Goal: Information Seeking & Learning: Learn about a topic

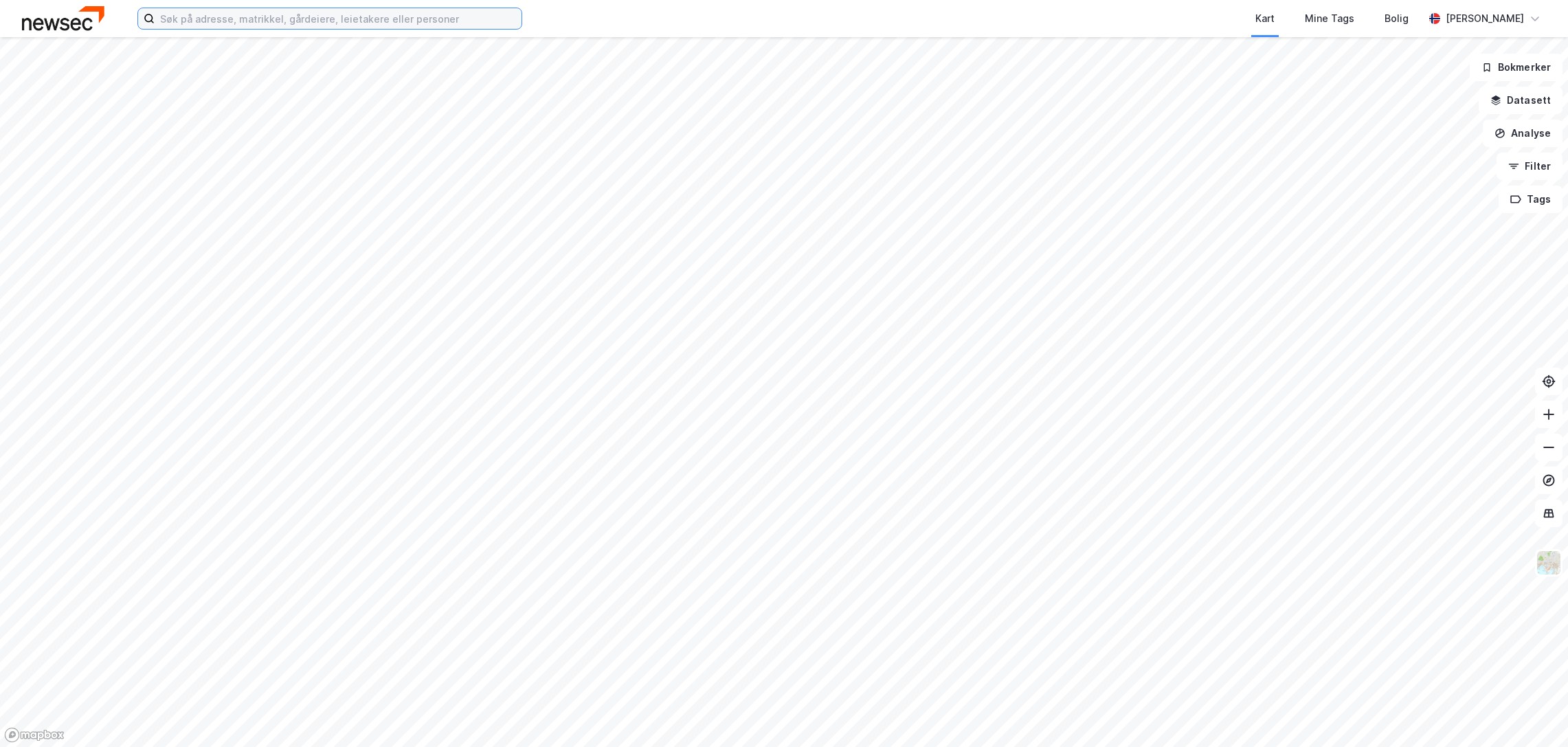
click at [436, 26] on input at bounding box center [338, 18] width 367 height 20
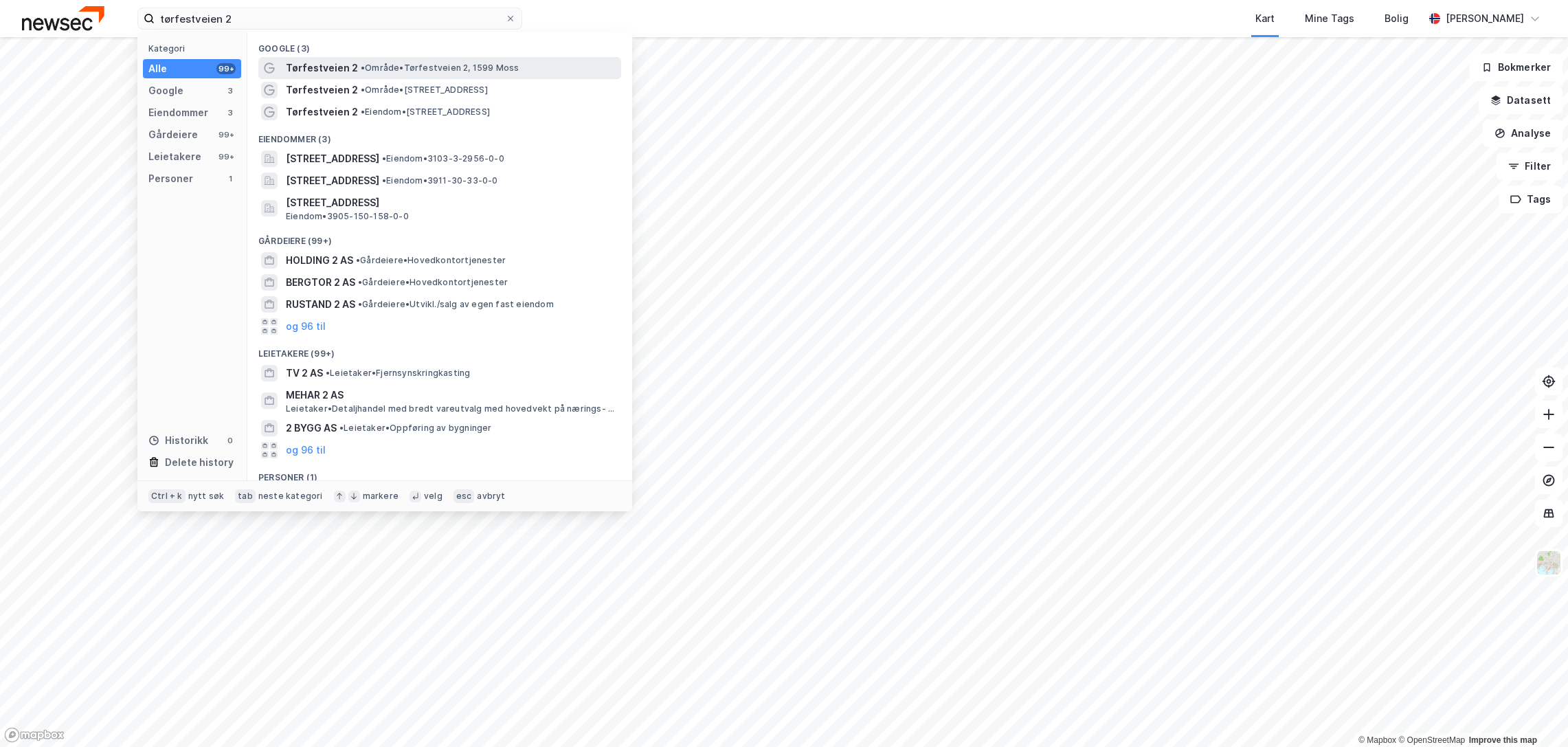
click at [422, 69] on span "• Område • [STREET_ADDRESS]" at bounding box center [440, 68] width 159 height 11
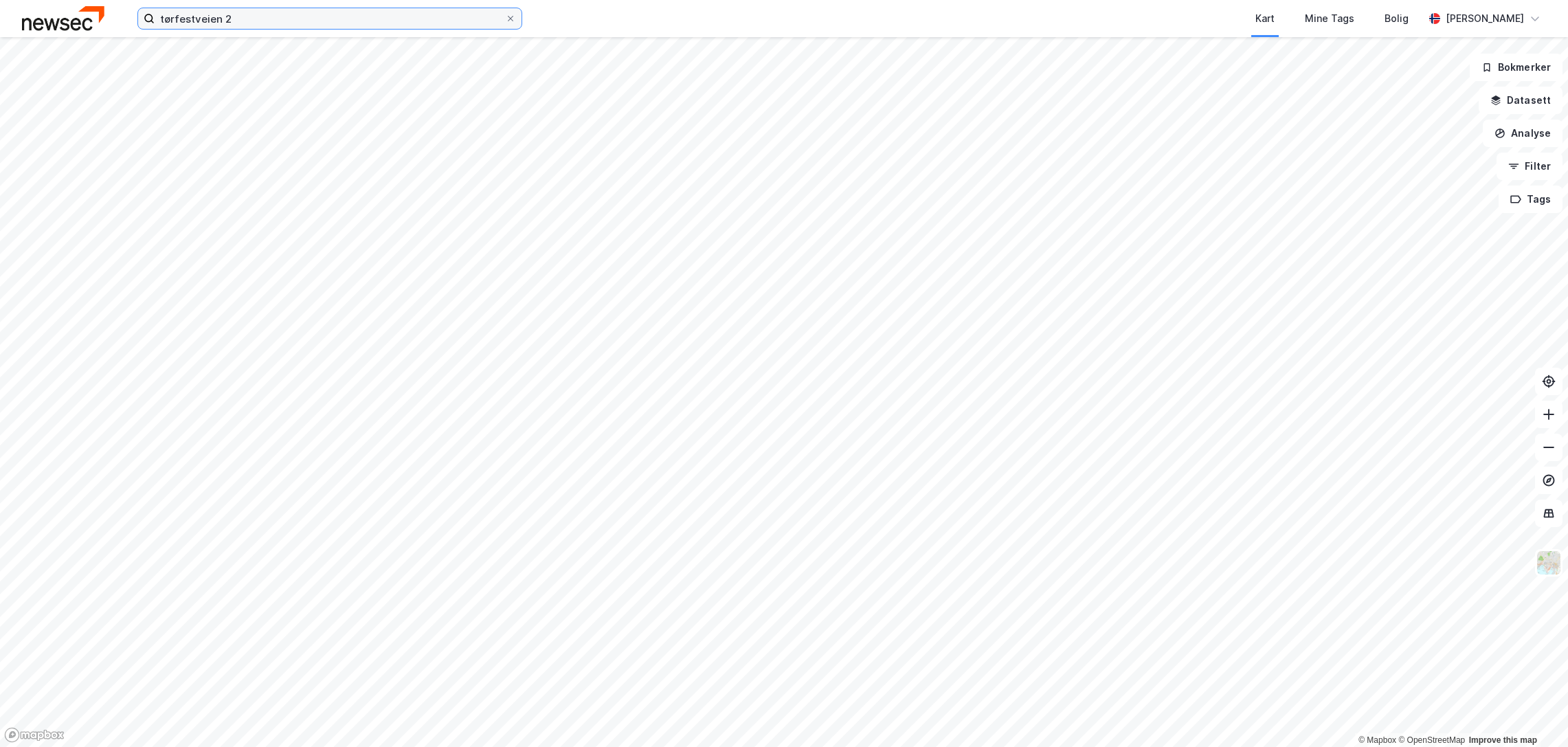
click at [255, 20] on input "tørfestveien 2" at bounding box center [330, 18] width 350 height 20
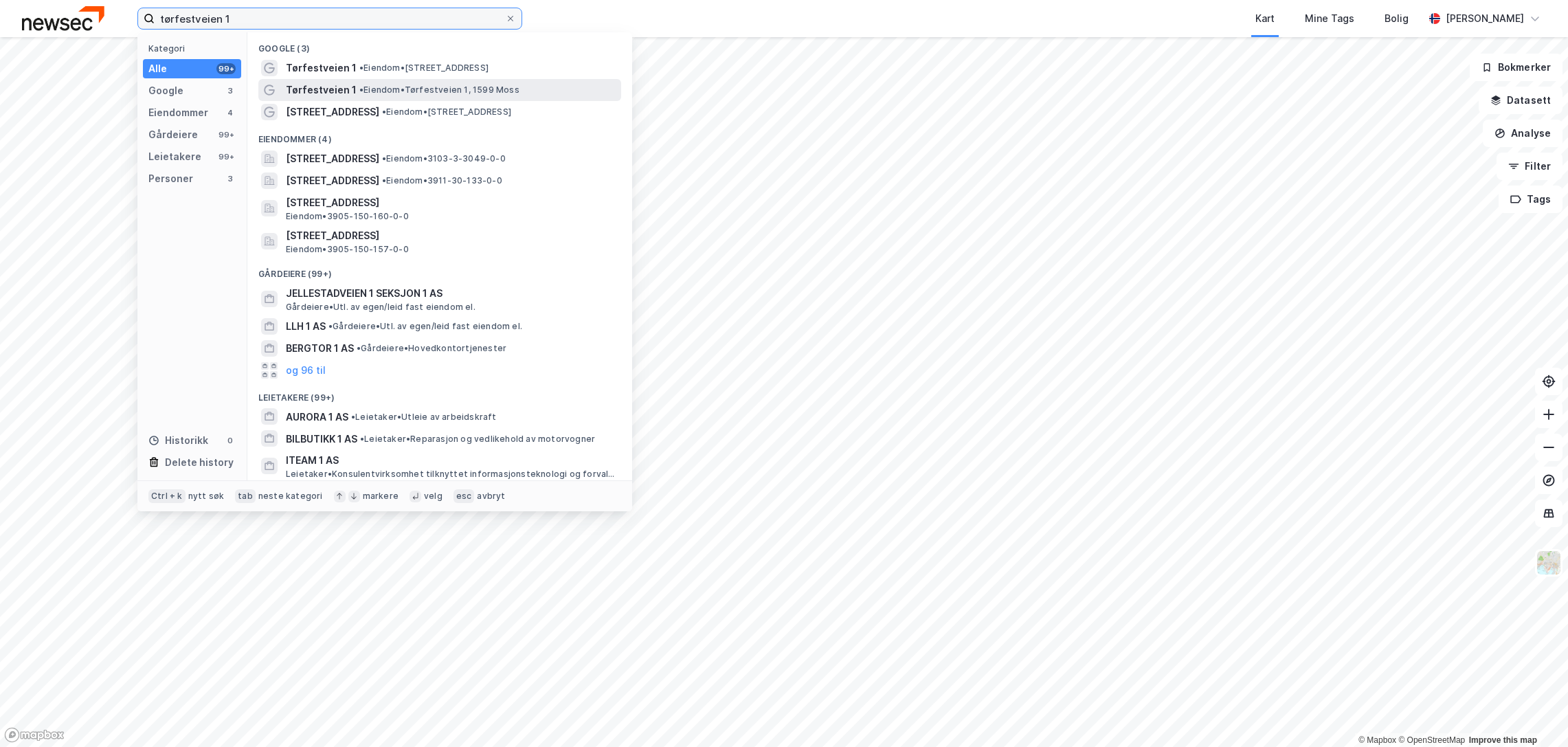
type input "tørfestveien 1"
click at [339, 93] on span "Tørfestveien 1" at bounding box center [321, 90] width 71 height 17
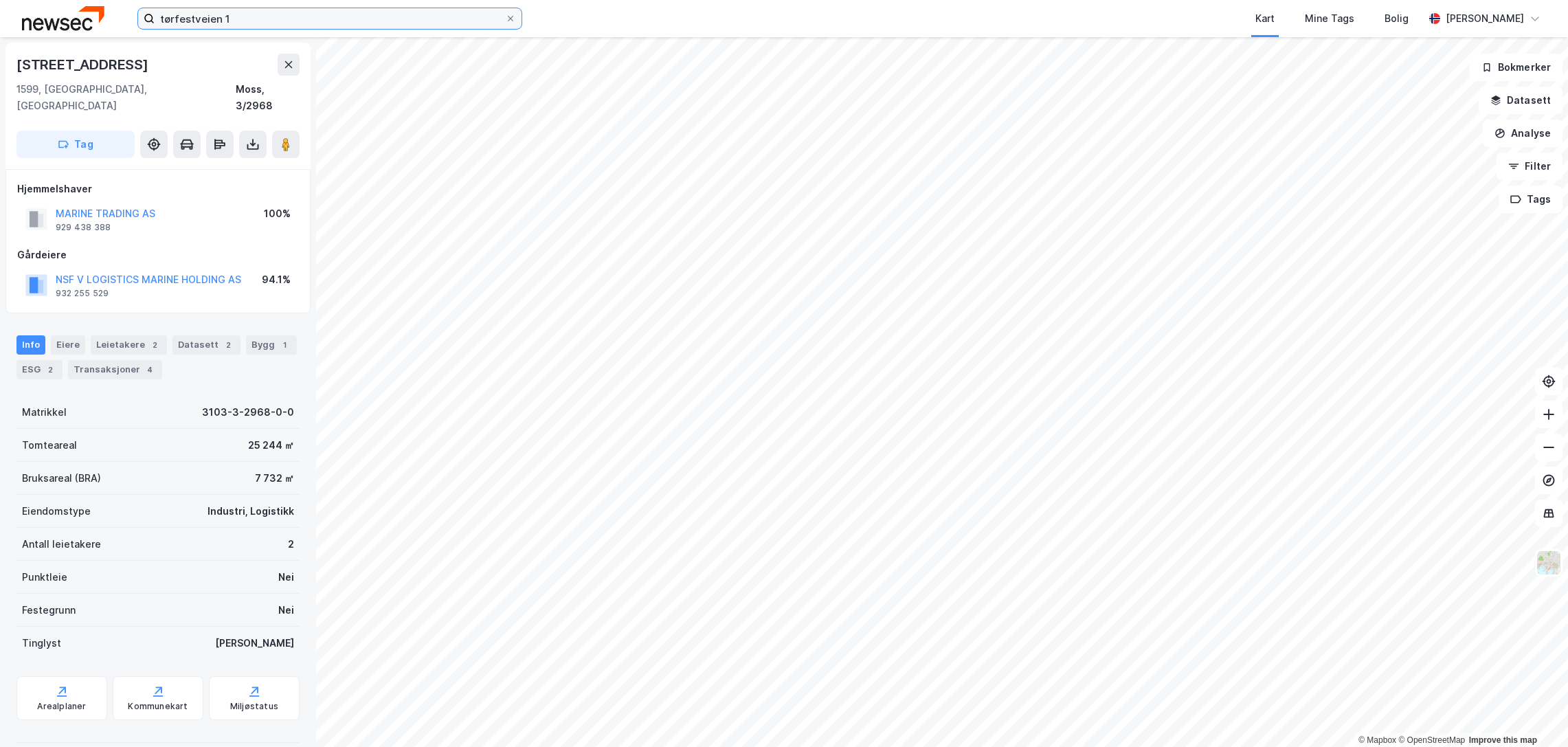
click at [372, 16] on input "tørfestveien 1" at bounding box center [330, 18] width 350 height 20
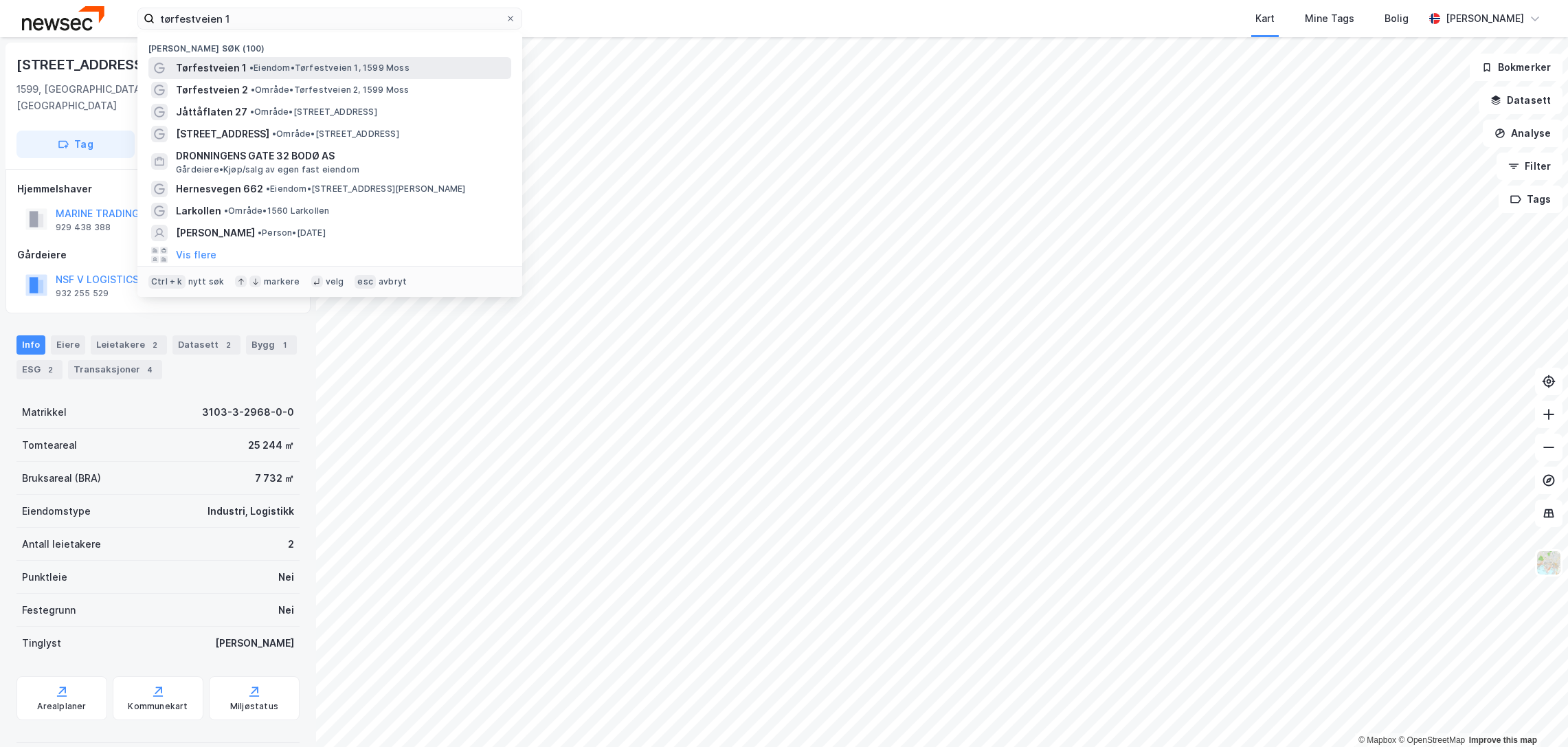
click at [360, 71] on span "• Eiendom • [STREET_ADDRESS]" at bounding box center [330, 68] width 160 height 11
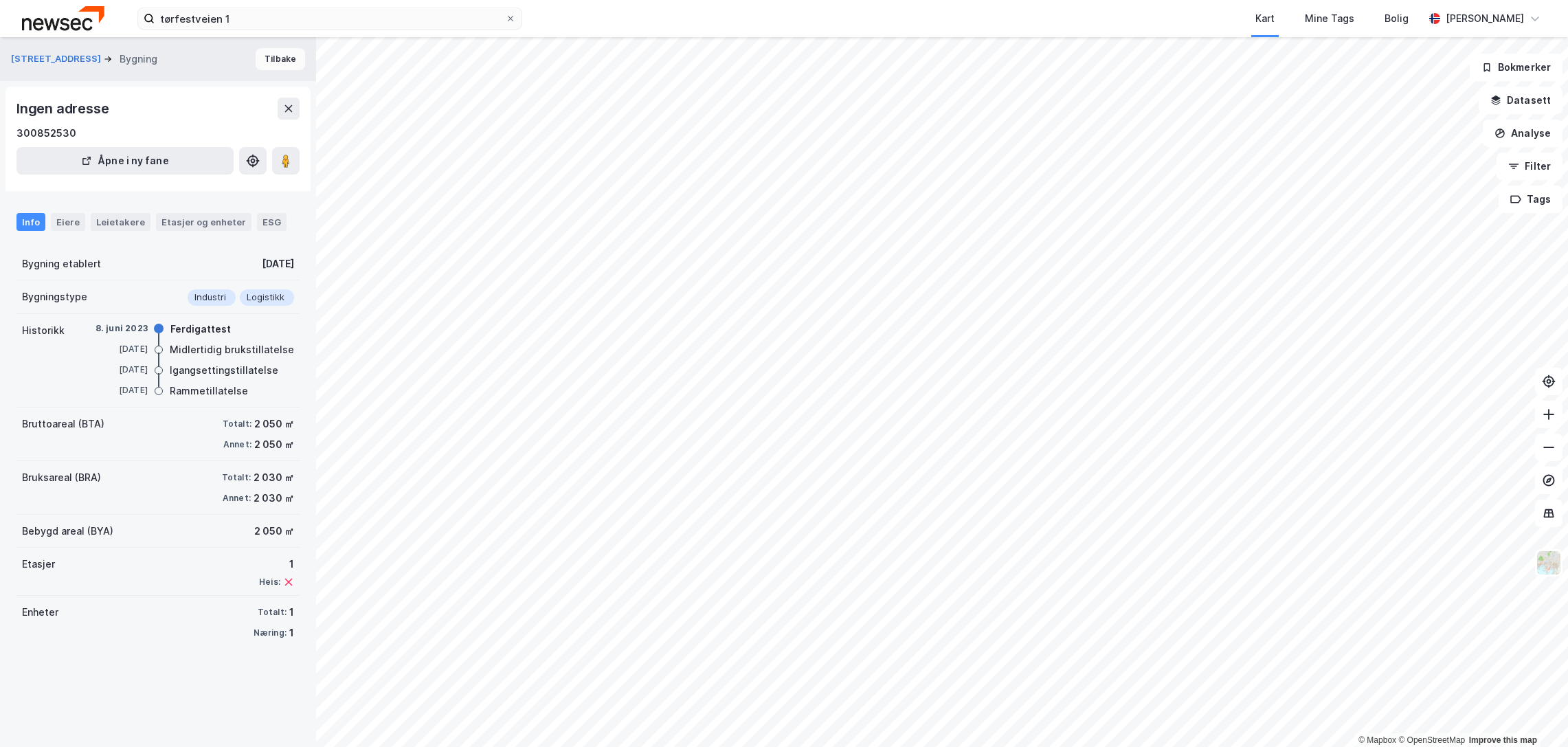
click at [282, 55] on button "Tilbake" at bounding box center [280, 59] width 50 height 22
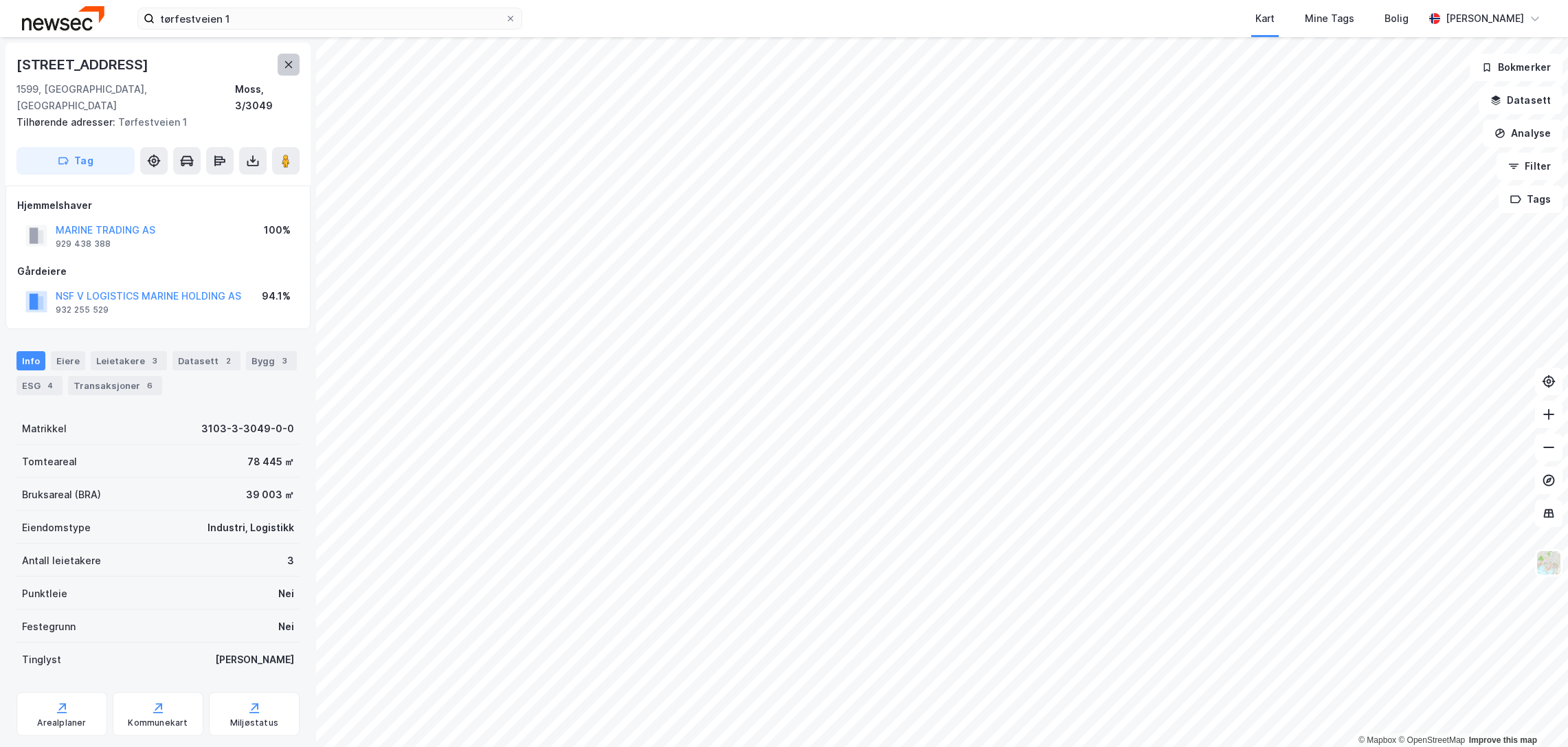
click at [286, 61] on icon at bounding box center [289, 65] width 11 height 11
